Goal: Task Accomplishment & Management: Use online tool/utility

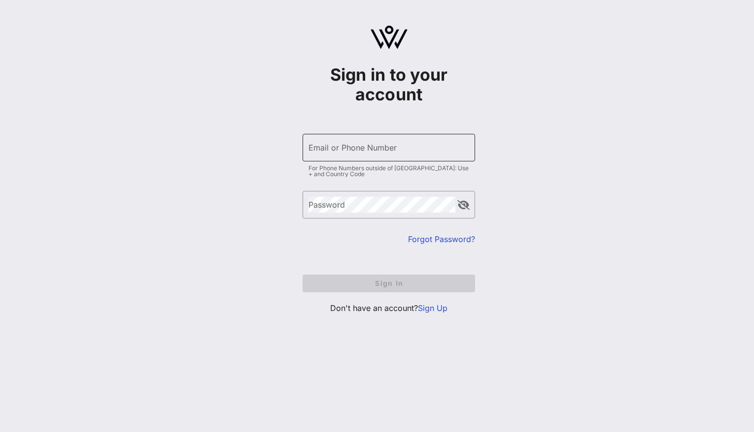
click at [339, 147] on div "Email or Phone Number" at bounding box center [388, 148] width 161 height 28
type input "[EMAIL_ADDRESS][DOMAIN_NAME]"
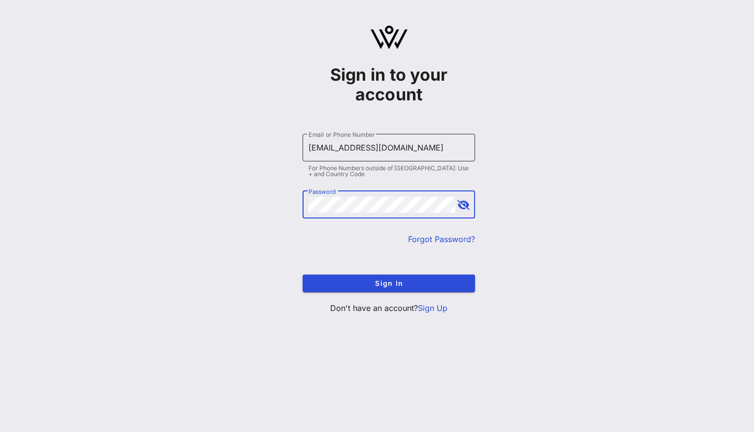
click at [389, 283] on button "Sign In" at bounding box center [388, 284] width 172 height 18
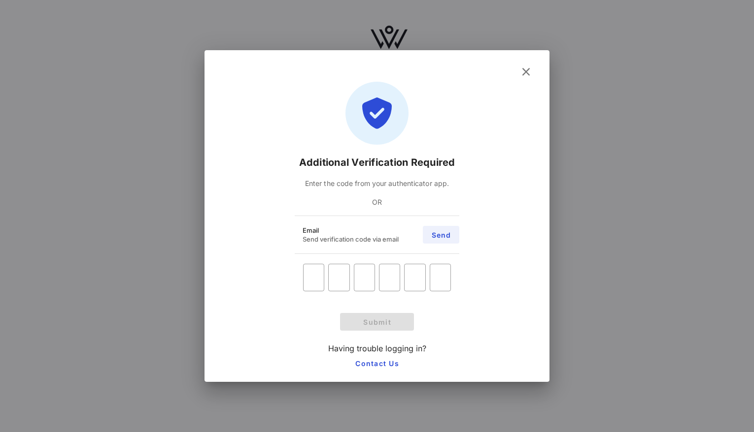
click at [433, 231] on span "Send" at bounding box center [440, 235] width 20 height 8
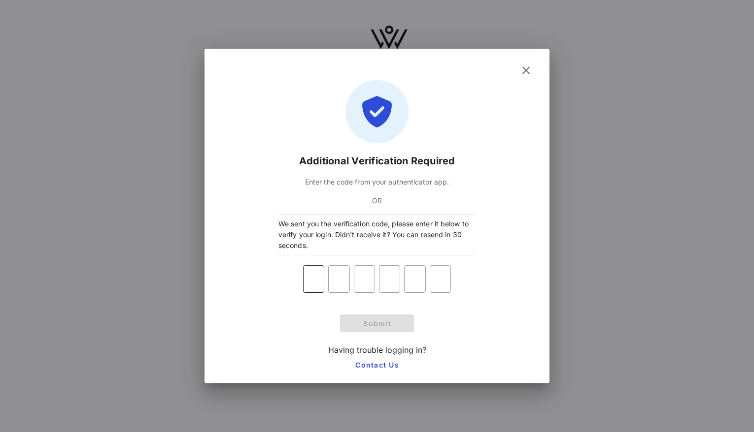
click at [314, 282] on input "text" at bounding box center [313, 279] width 21 height 16
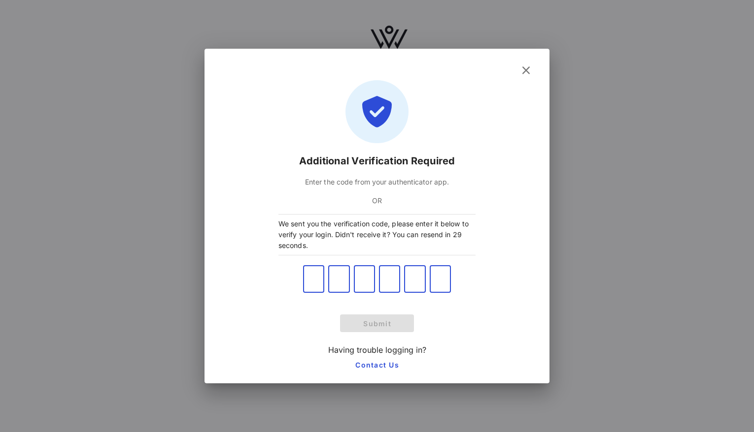
type input "8"
type input "6"
type input "8"
type input "2"
type input "8"
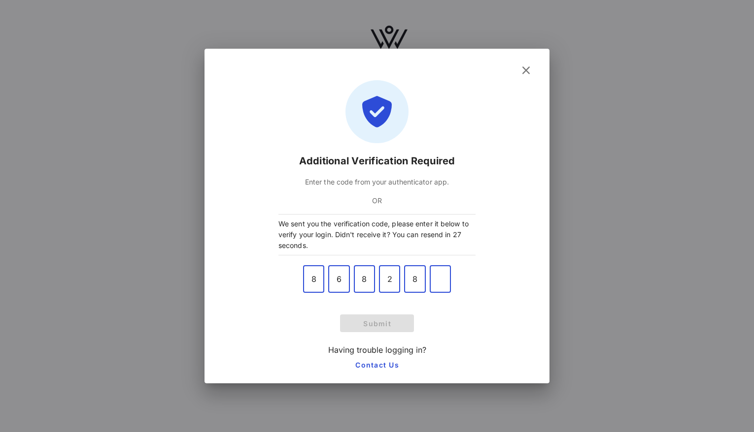
type input "5"
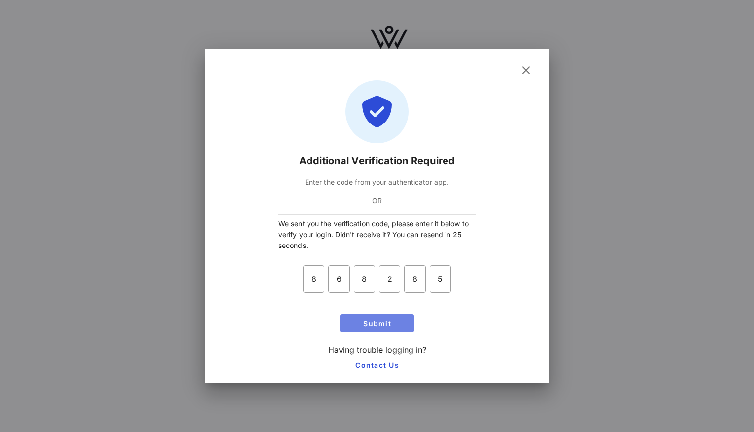
click at [381, 327] on span "Submit" at bounding box center [377, 324] width 66 height 8
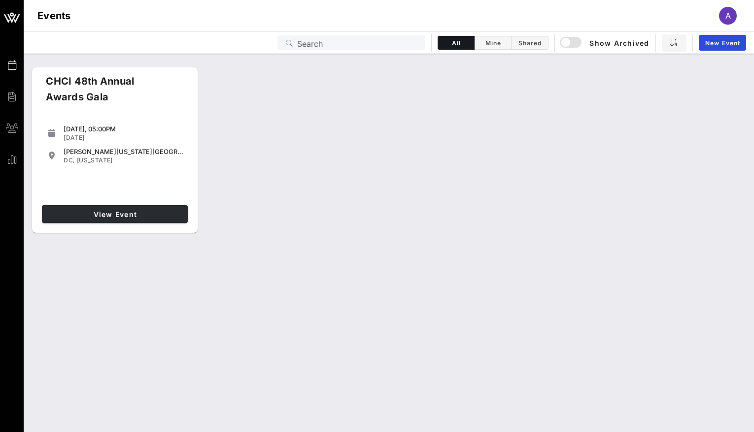
click at [145, 218] on link "View Event" at bounding box center [115, 214] width 146 height 18
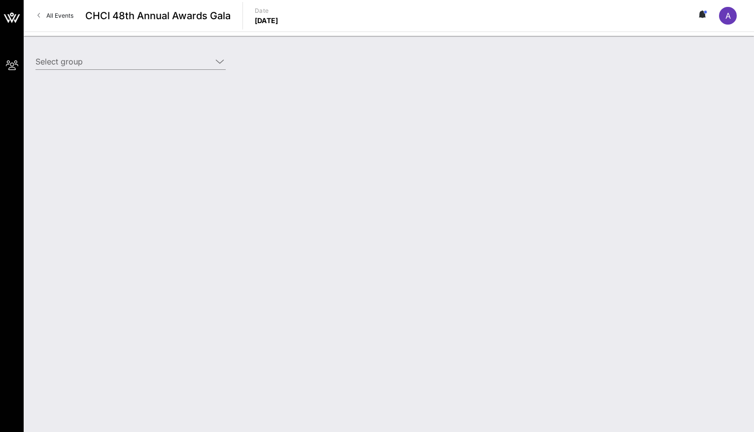
type input "Starz (Starz) [[PERSON_NAME], [EMAIL_ADDRESS][DOMAIN_NAME]]"
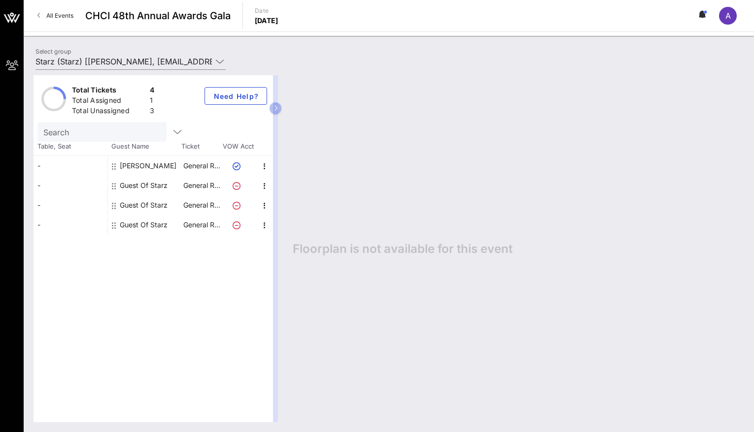
click at [277, 108] on icon "button" at bounding box center [275, 108] width 4 height 6
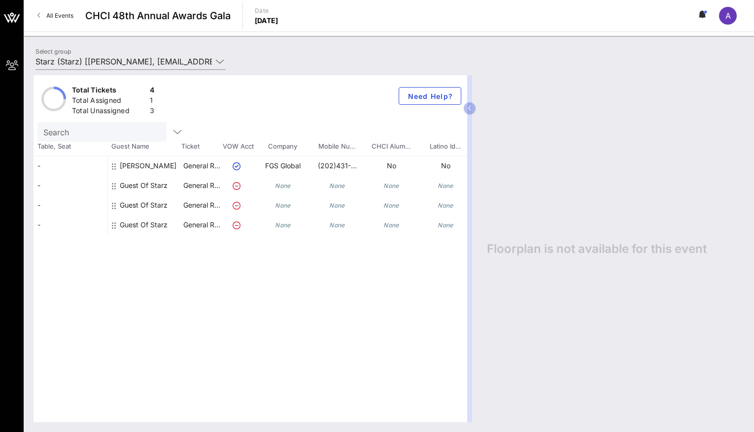
click at [235, 184] on icon at bounding box center [236, 186] width 8 height 8
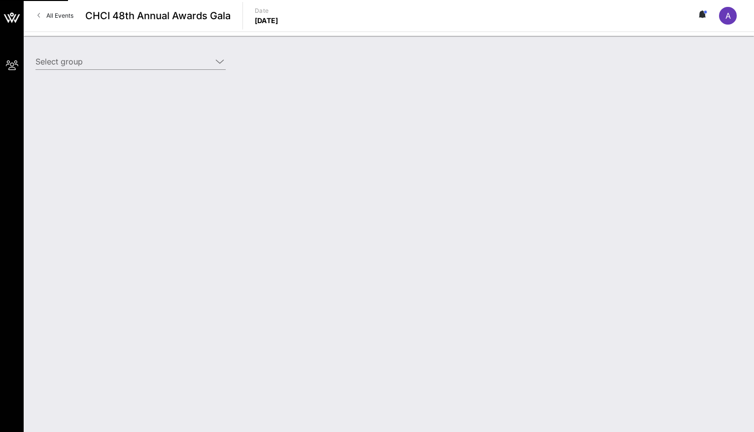
type input "Starz (Starz) [[PERSON_NAME], [EMAIL_ADDRESS][DOMAIN_NAME]]"
